Goal: Task Accomplishment & Management: Manage account settings

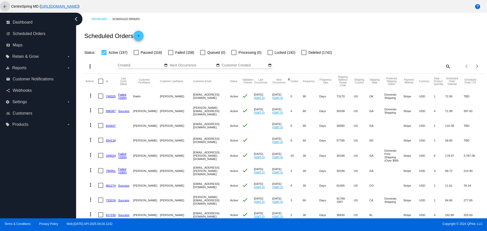
click at [2, 7] on mat-icon "arrow_back" at bounding box center [5, 7] width 6 height 6
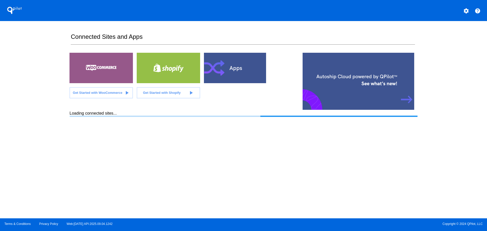
click at [45, 84] on div "QPilot settings help Connected Sites and Apps Get Started with WooCommerce play…" at bounding box center [243, 109] width 487 height 218
drag, startPoint x: 46, startPoint y: 84, endPoint x: 31, endPoint y: 81, distance: 15.1
click at [31, 81] on div "QPilot settings help Connected Sites and Apps Get Started with WooCommerce play…" at bounding box center [243, 109] width 487 height 218
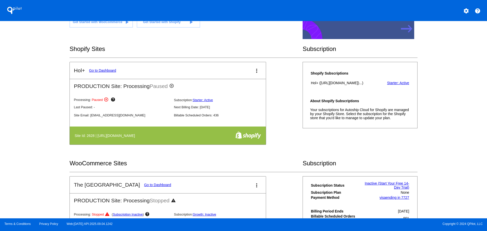
scroll to position [76, 0]
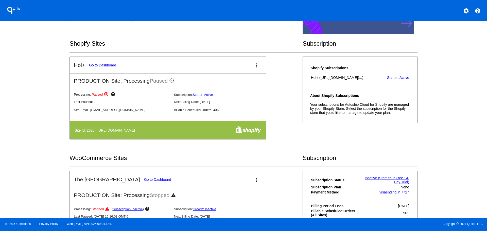
click at [100, 66] on link "Go to Dashboard" at bounding box center [102, 65] width 27 height 4
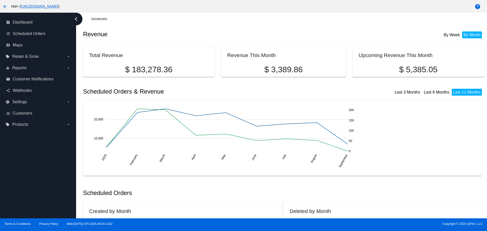
click at [5, 7] on mat-icon "arrow_back" at bounding box center [5, 7] width 6 height 6
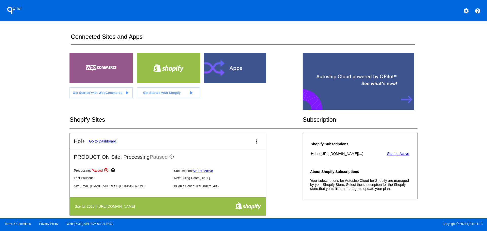
click at [41, 119] on div "QPilot settings help Connected Sites and Apps Get Started with WooCommerce play…" at bounding box center [243, 109] width 487 height 218
drag, startPoint x: 41, startPoint y: 119, endPoint x: 29, endPoint y: 116, distance: 12.4
click at [29, 116] on div "QPilot settings help Connected Sites and Apps Get Started with WooCommerce play…" at bounding box center [243, 109] width 487 height 218
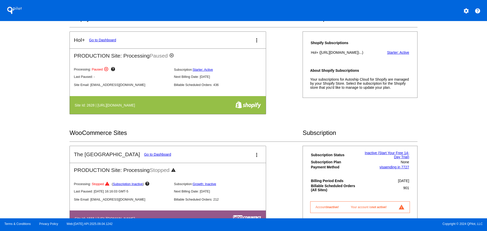
scroll to position [101, 0]
click at [254, 38] on mat-icon "more_vert" at bounding box center [257, 40] width 6 height 6
click at [244, 67] on span "resume processing" at bounding box center [240, 67] width 30 height 4
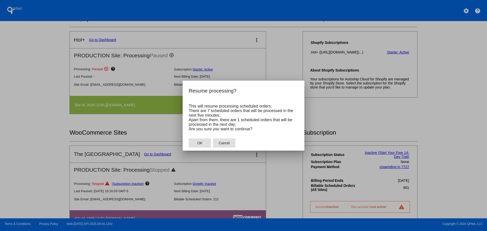
click at [230, 145] on button "Cancel" at bounding box center [224, 142] width 22 height 9
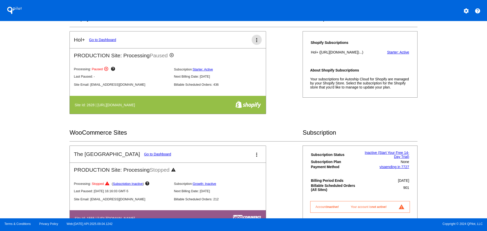
click at [254, 41] on mat-icon "more_vert" at bounding box center [257, 40] width 6 height 6
click at [245, 69] on span "resume processing" at bounding box center [240, 67] width 30 height 4
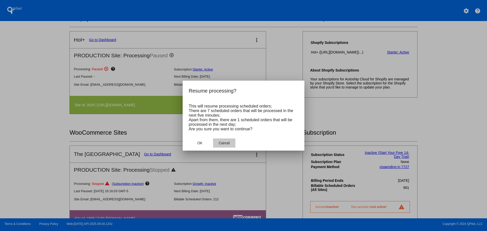
click at [222, 144] on span "Cancel" at bounding box center [224, 143] width 11 height 4
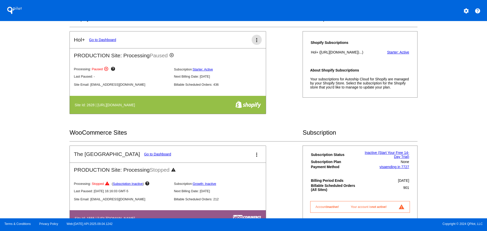
click at [98, 40] on link "Go to Dashboard" at bounding box center [102, 40] width 27 height 4
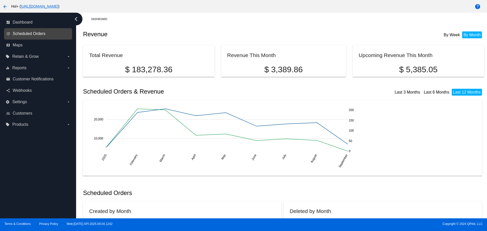
click at [42, 36] on span "Scheduled Orders" at bounding box center [29, 33] width 33 height 5
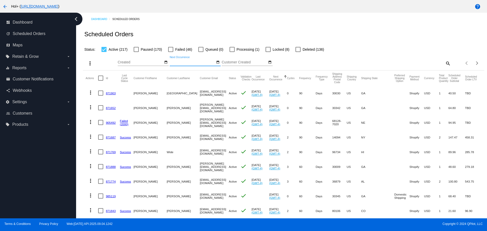
click at [190, 62] on input "Next Occurrence" at bounding box center [193, 62] width 46 height 4
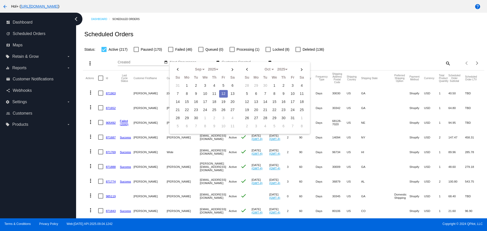
click at [223, 93] on td "12" at bounding box center [223, 94] width 9 height 8
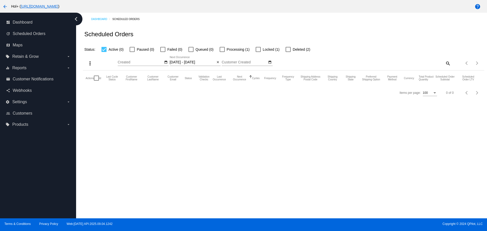
click at [197, 64] on input "[DATE] - [DATE]" at bounding box center [193, 62] width 46 height 4
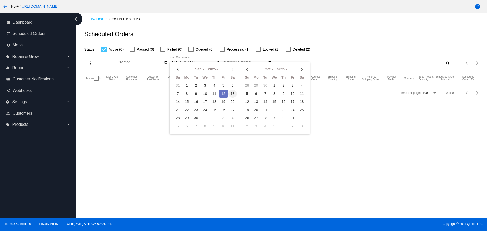
click at [232, 94] on td "13" at bounding box center [232, 94] width 9 height 8
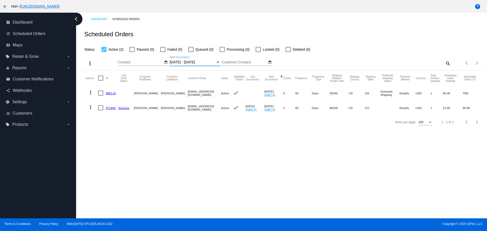
click at [196, 64] on input "[DATE] - [DATE]" at bounding box center [193, 62] width 46 height 4
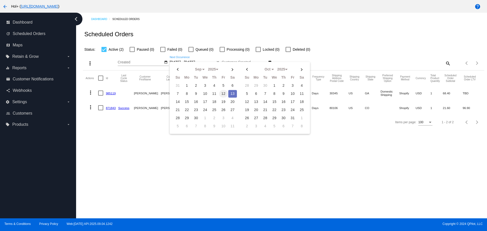
drag, startPoint x: 233, startPoint y: 92, endPoint x: 224, endPoint y: 94, distance: 8.4
click at [233, 92] on td "13" at bounding box center [232, 94] width 9 height 8
click at [180, 103] on td "14" at bounding box center [177, 102] width 9 height 8
type input "[DATE] - [DATE]"
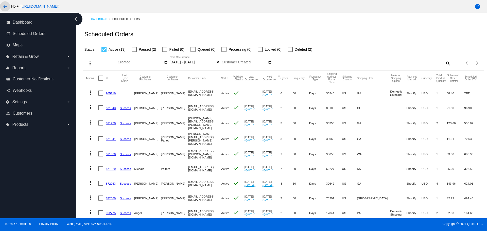
click at [7, 8] on mat-icon "arrow_back" at bounding box center [5, 7] width 6 height 6
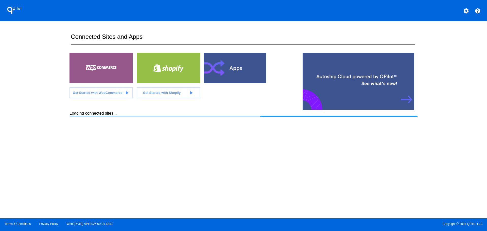
drag, startPoint x: 44, startPoint y: 113, endPoint x: 24, endPoint y: 104, distance: 21.6
click at [24, 104] on div "QPilot settings help Connected Sites and Apps Get Started with WooCommerce play…" at bounding box center [243, 109] width 487 height 218
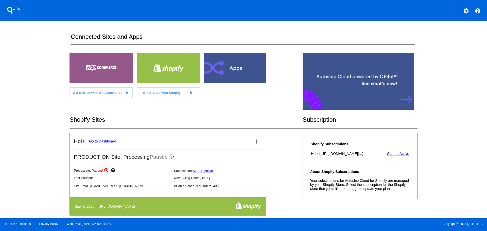
click at [256, 141] on mat-icon "more_vert" at bounding box center [257, 141] width 6 height 6
click at [241, 170] on span "resume processing" at bounding box center [240, 169] width 30 height 4
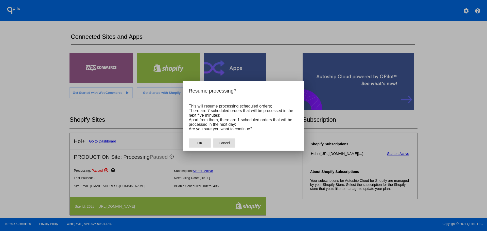
click at [226, 144] on span "Cancel" at bounding box center [224, 143] width 11 height 4
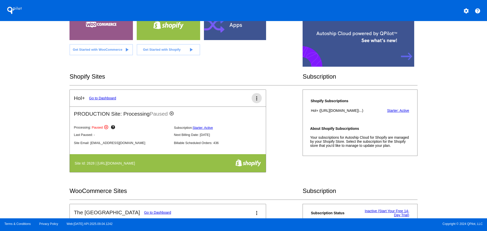
scroll to position [76, 0]
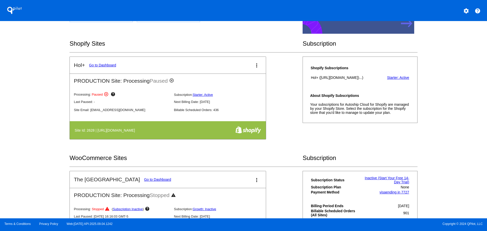
click at [100, 64] on link "Go to Dashboard" at bounding box center [102, 65] width 27 height 4
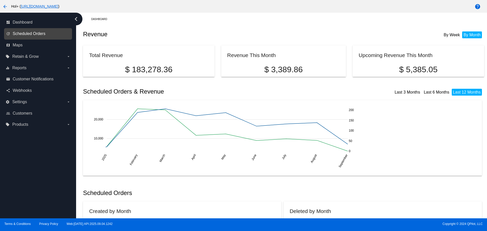
click at [35, 34] on span "Scheduled Orders" at bounding box center [29, 33] width 33 height 5
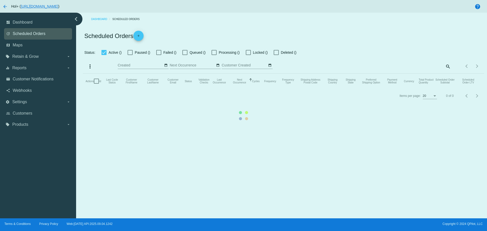
type input "[DATE] - [DATE]"
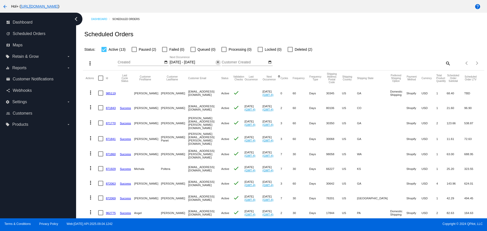
click at [217, 61] on mat-icon "close" at bounding box center [218, 62] width 4 height 4
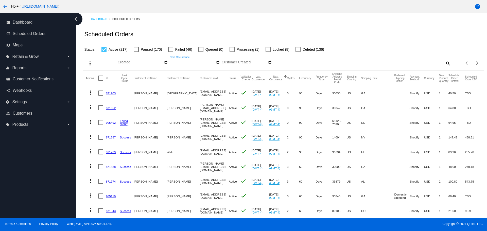
click at [371, 33] on div "Scheduled Orders" at bounding box center [283, 34] width 401 height 17
click at [370, 33] on div "Scheduled Orders" at bounding box center [283, 34] width 401 height 17
click at [362, 34] on div "Scheduled Orders" at bounding box center [283, 34] width 401 height 17
drag, startPoint x: 362, startPoint y: 33, endPoint x: 359, endPoint y: 32, distance: 3.4
click at [358, 32] on div "Scheduled Orders" at bounding box center [283, 34] width 401 height 17
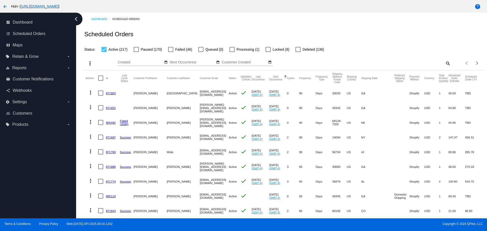
click at [231, 20] on div "Dashboard Scheduled Orders" at bounding box center [287, 19] width 393 height 8
click at [230, 19] on div "Dashboard Scheduled Orders" at bounding box center [287, 19] width 393 height 8
